Goal: Check status: Check status

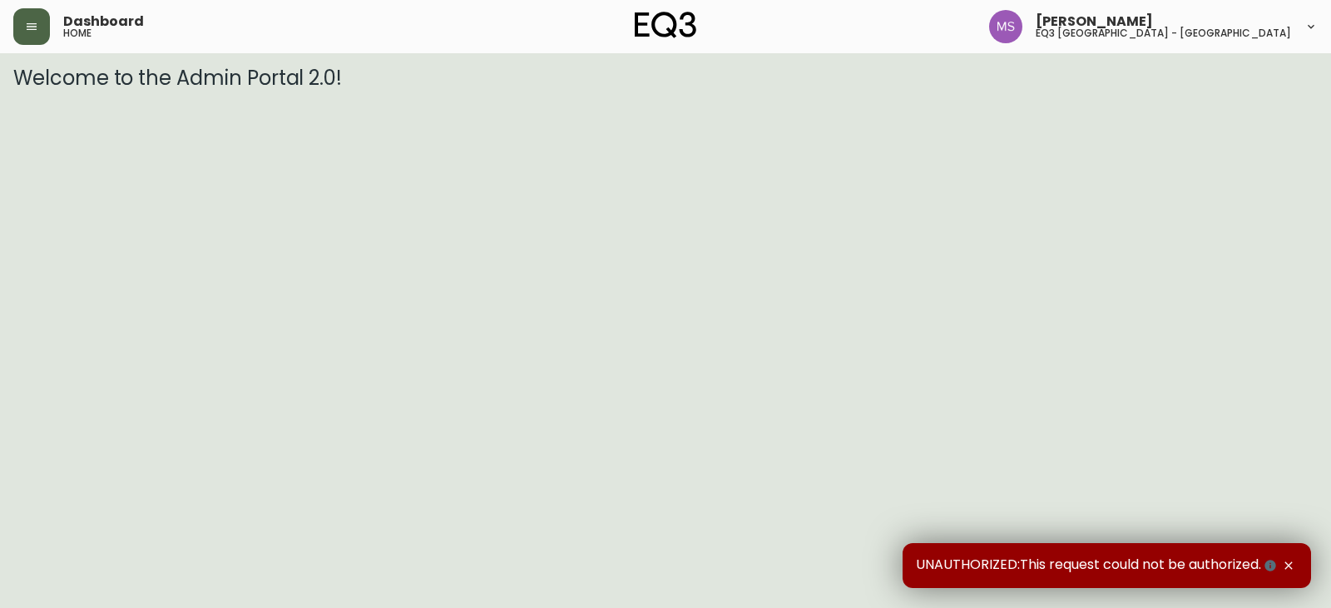
click at [48, 29] on button "button" at bounding box center [31, 26] width 37 height 37
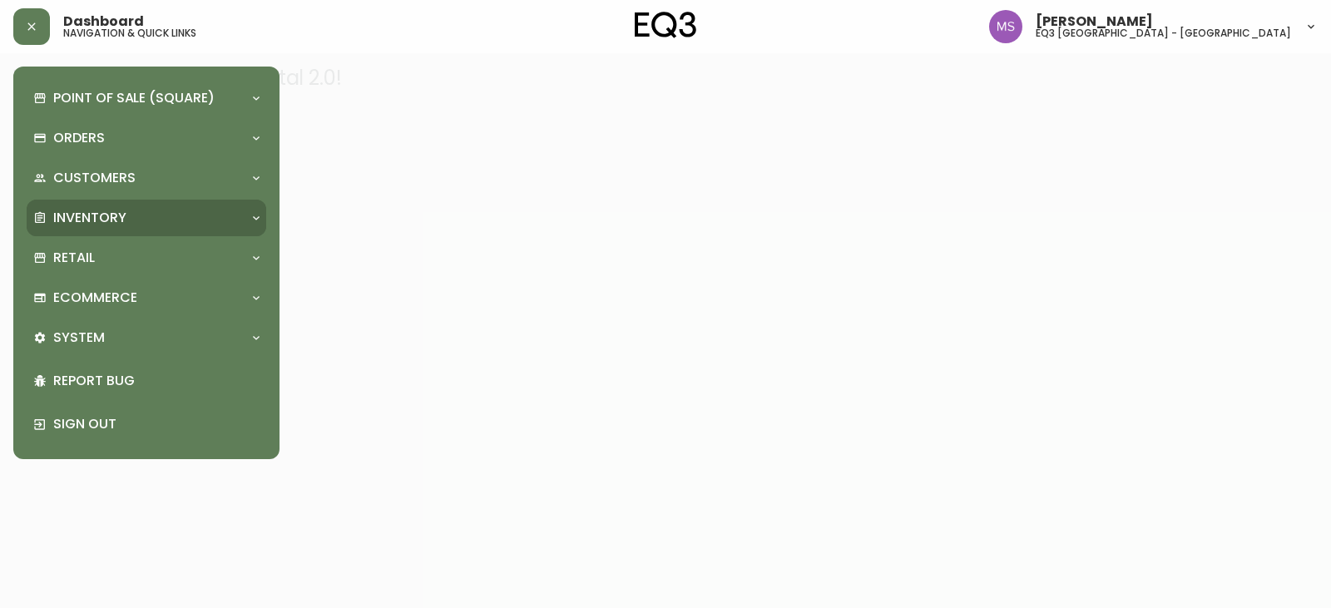
click at [108, 201] on div "Inventory" at bounding box center [147, 218] width 240 height 37
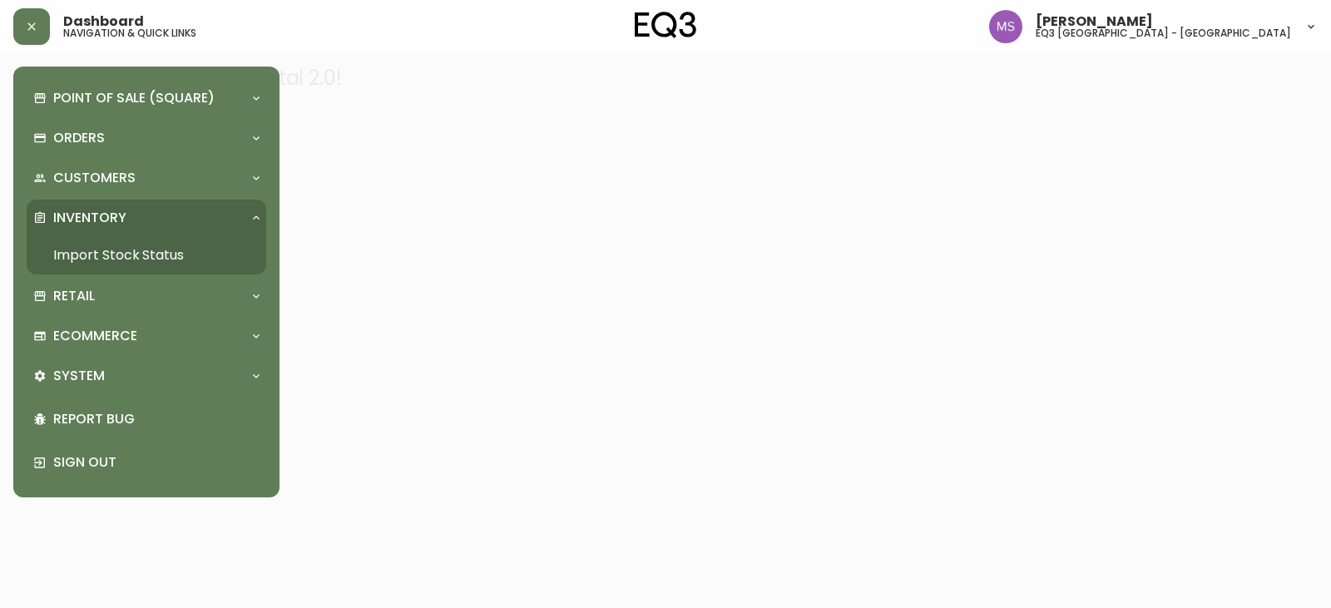
click at [173, 248] on link "Import Stock Status" at bounding box center [147, 255] width 240 height 38
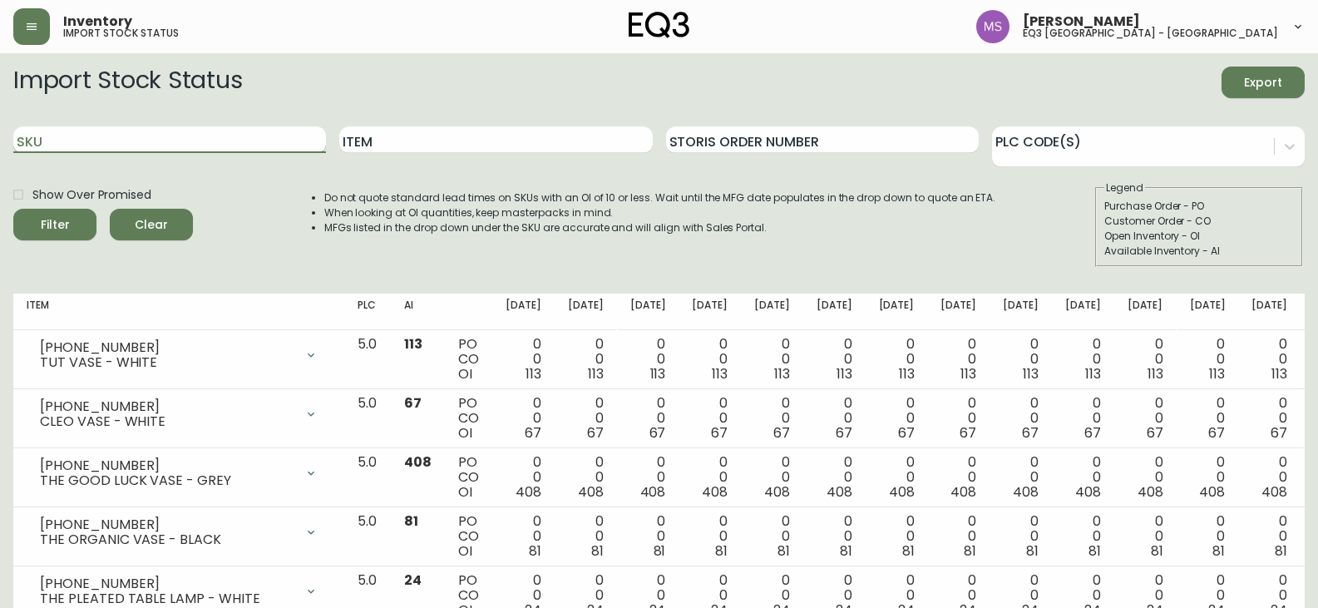
click at [219, 134] on input "SKU" at bounding box center [169, 139] width 313 height 27
paste input "[PHONE_NUMBER]"
click at [13, 209] on button "Filter" at bounding box center [54, 225] width 83 height 32
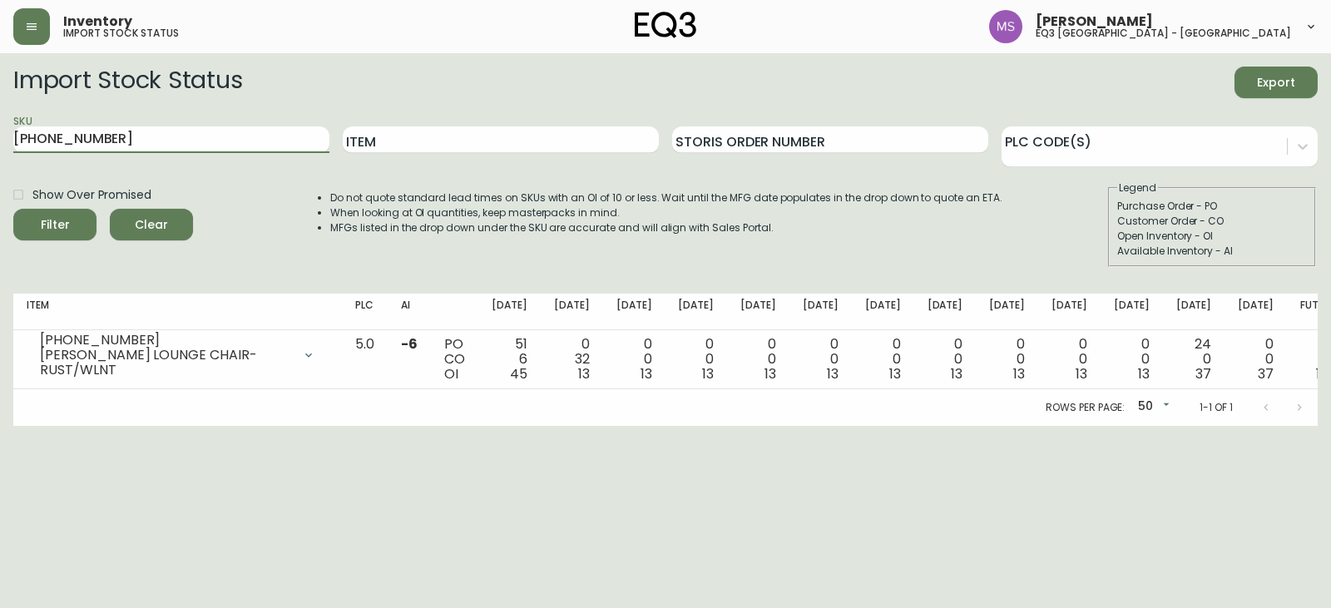
drag, startPoint x: 195, startPoint y: 139, endPoint x: 0, endPoint y: 121, distance: 195.4
click at [0, 121] on main "Import Stock Status Export SKU [PHONE_NUMBER] Item Storis Order Number PLC Code…" at bounding box center [665, 239] width 1331 height 373
click at [13, 209] on button "Filter" at bounding box center [54, 225] width 83 height 32
drag, startPoint x: 161, startPoint y: 138, endPoint x: 0, endPoint y: 150, distance: 160.9
click at [0, 150] on main "Import Stock Status Export SKU [PHONE_NUMBER] Item Storis Order Number PLC Code…" at bounding box center [665, 239] width 1331 height 373
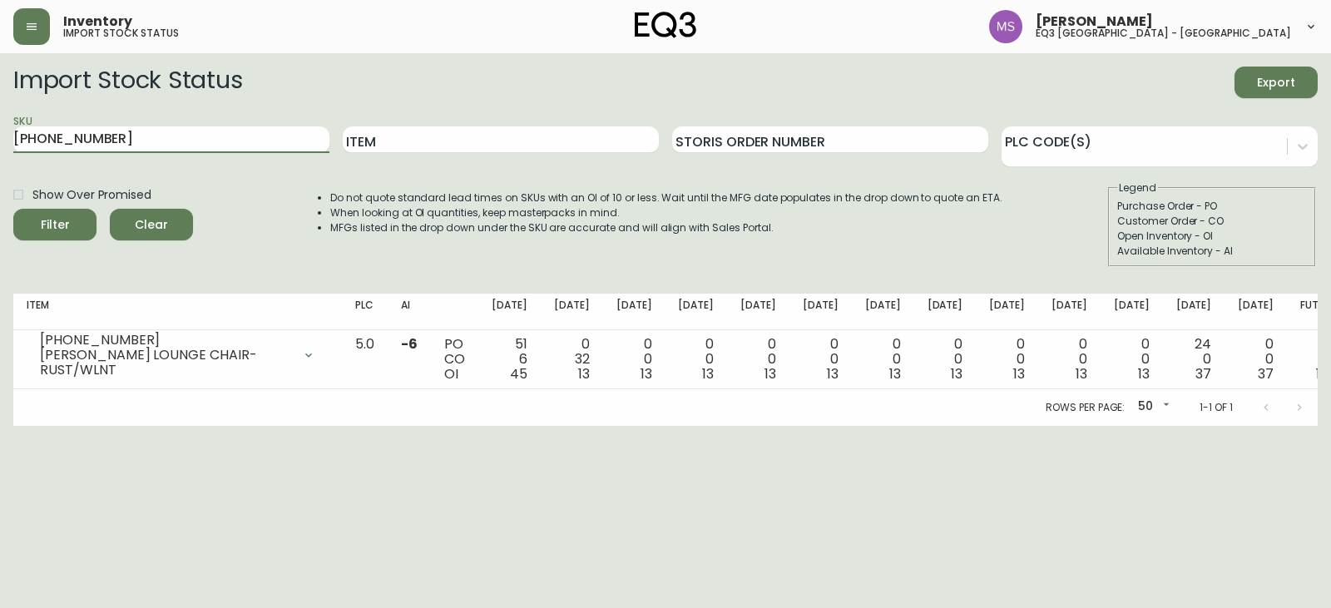
paste input "4"
type input "[PHONE_NUMBER]"
click at [13, 209] on button "Filter" at bounding box center [54, 225] width 83 height 32
